Goal: Task Accomplishment & Management: Use online tool/utility

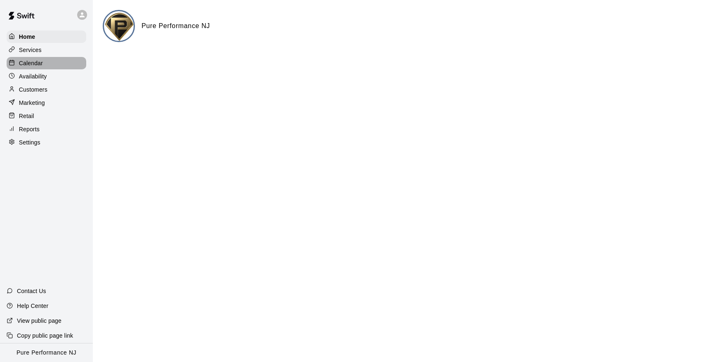
click at [33, 58] on div "Calendar" at bounding box center [47, 63] width 80 height 12
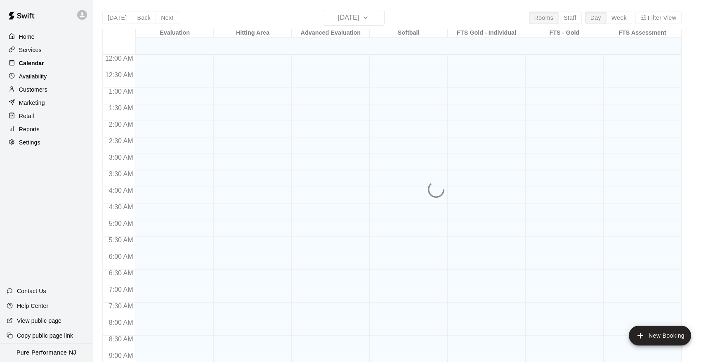
scroll to position [451, 0]
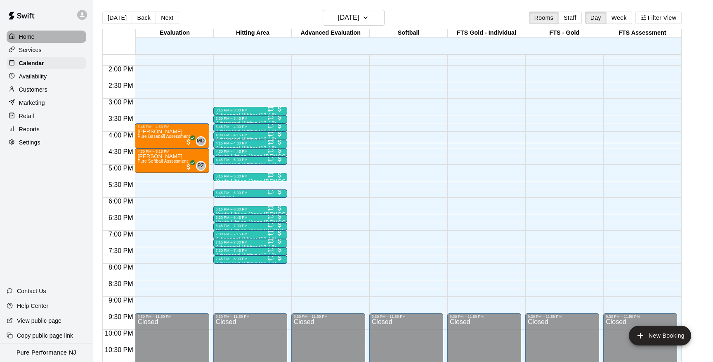
click at [21, 34] on p "Home" at bounding box center [27, 37] width 16 height 8
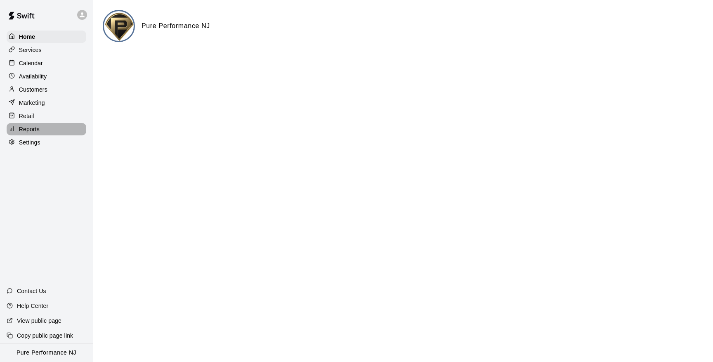
click at [24, 131] on p "Reports" at bounding box center [29, 129] width 21 height 8
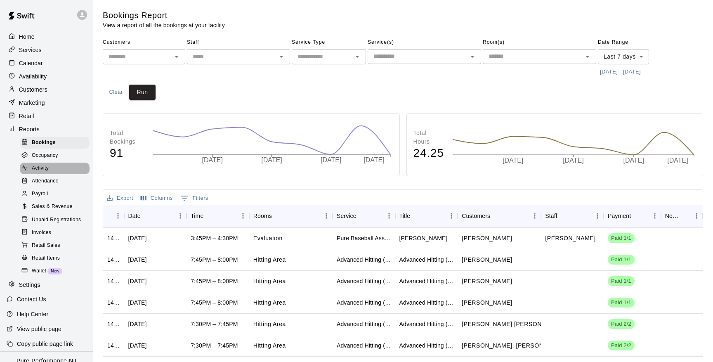
click at [45, 166] on span "Activity" at bounding box center [40, 168] width 17 height 8
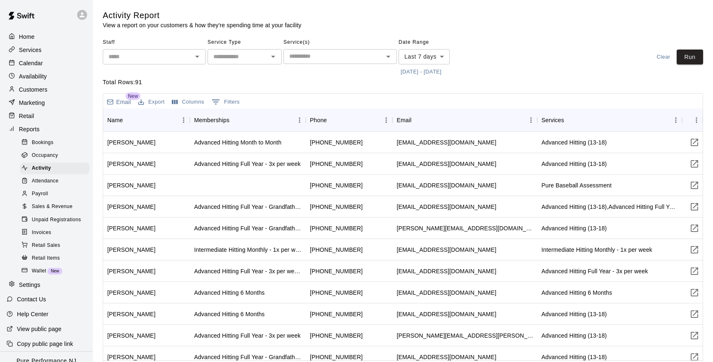
click at [215, 57] on input "text" at bounding box center [238, 57] width 56 height 10
click at [224, 81] on li "Lessons" at bounding box center [244, 87] width 74 height 14
type input "*******"
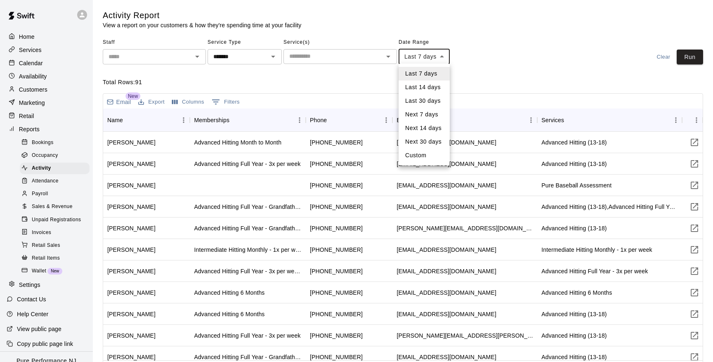
click at [443, 54] on body "Home Services Calendar Availability Customers Marketing Retail Reports Bookings…" at bounding box center [356, 192] width 713 height 385
click at [423, 157] on li "Custom" at bounding box center [423, 155] width 51 height 14
type input "******"
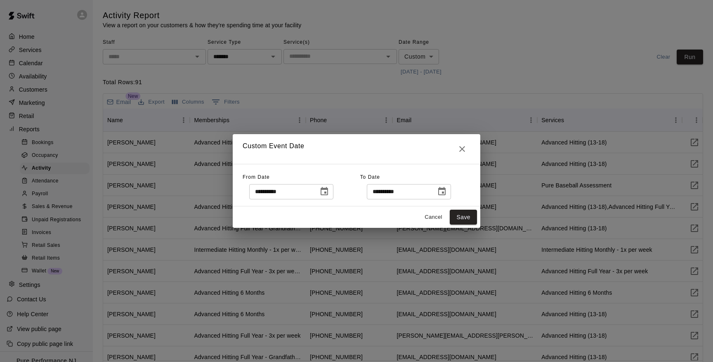
click at [327, 197] on button "Choose date, selected date is Sep 8, 2025" at bounding box center [324, 191] width 16 height 16
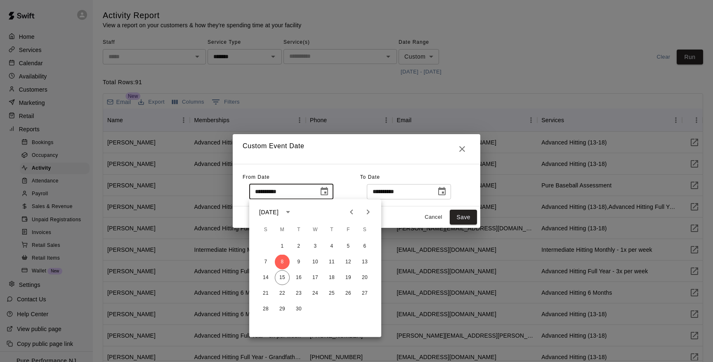
click at [355, 209] on icon "Previous month" at bounding box center [351, 212] width 10 height 10
click at [348, 245] on button "1" at bounding box center [348, 246] width 15 height 15
type input "**********"
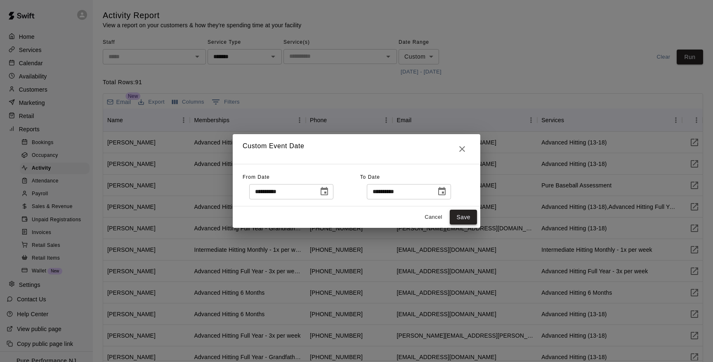
click at [461, 215] on button "Save" at bounding box center [463, 217] width 27 height 15
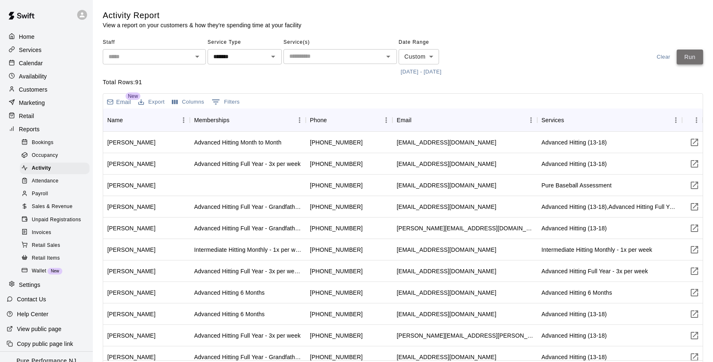
click at [687, 54] on button "Run" at bounding box center [689, 56] width 26 height 15
